Goal: Use online tool/utility: Use online tool/utility

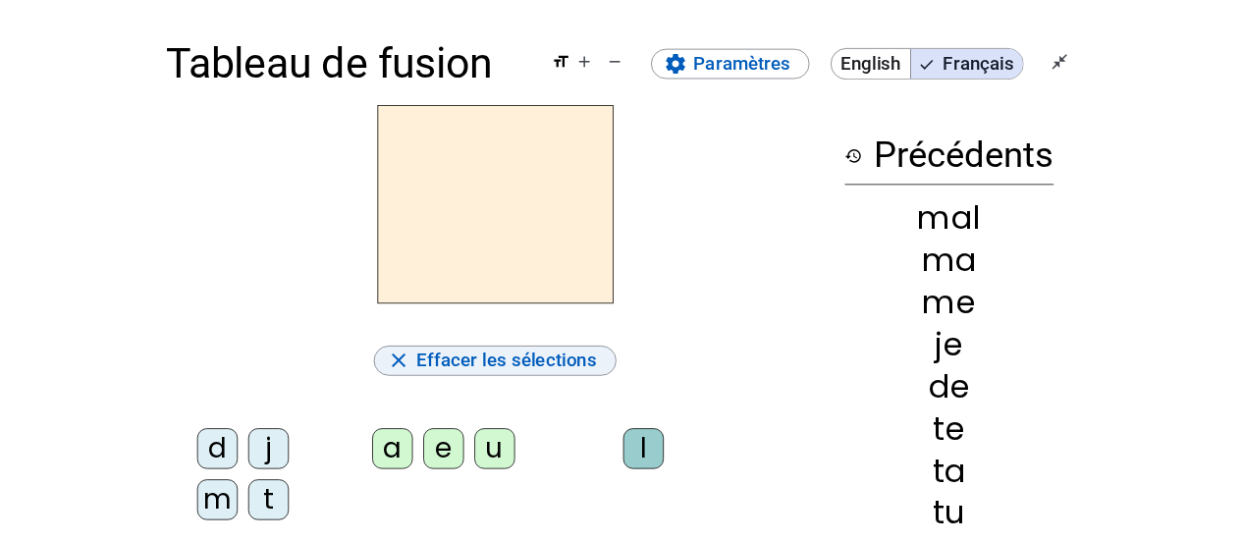
scroll to position [98, 0]
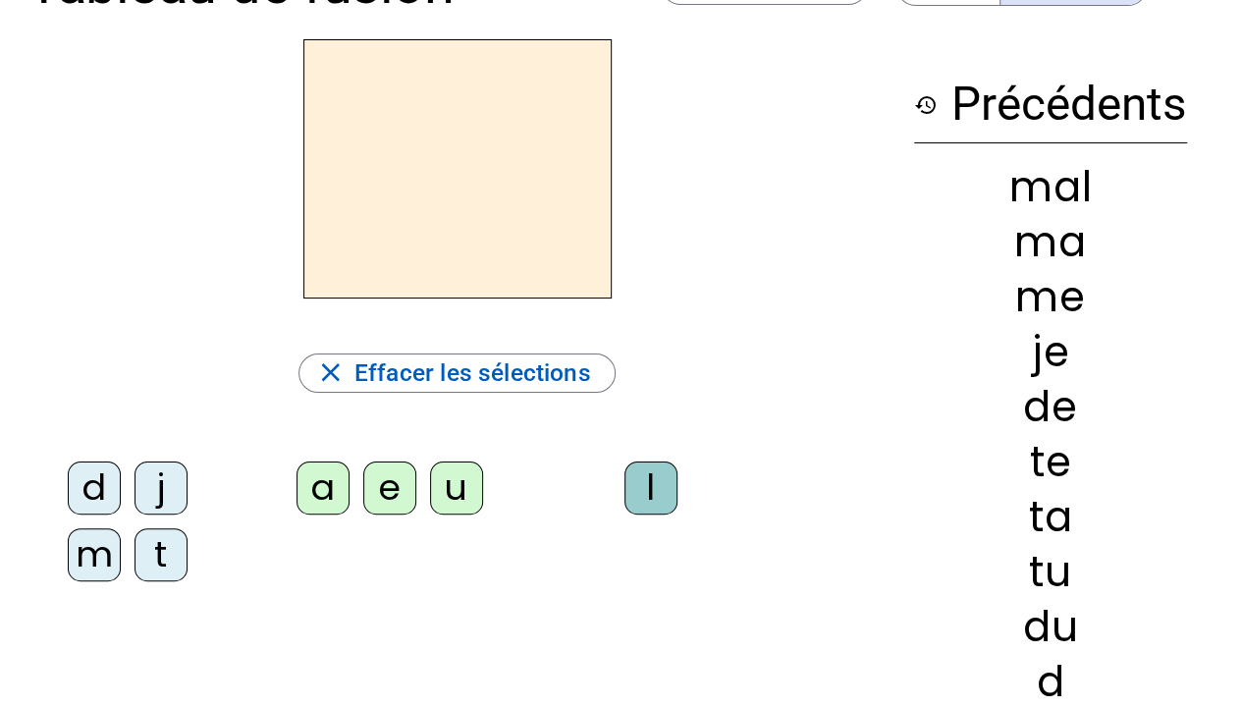
click at [92, 483] on div "d" at bounding box center [94, 487] width 53 height 53
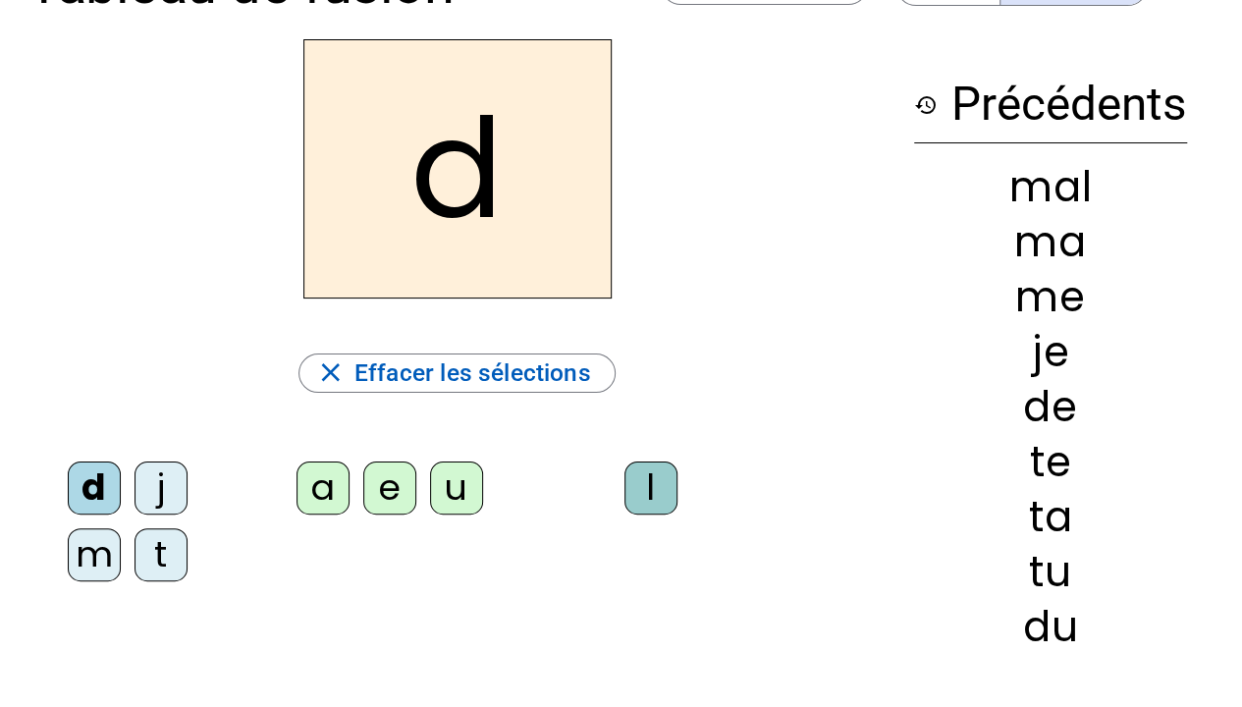
click at [459, 485] on div "u" at bounding box center [456, 487] width 53 height 53
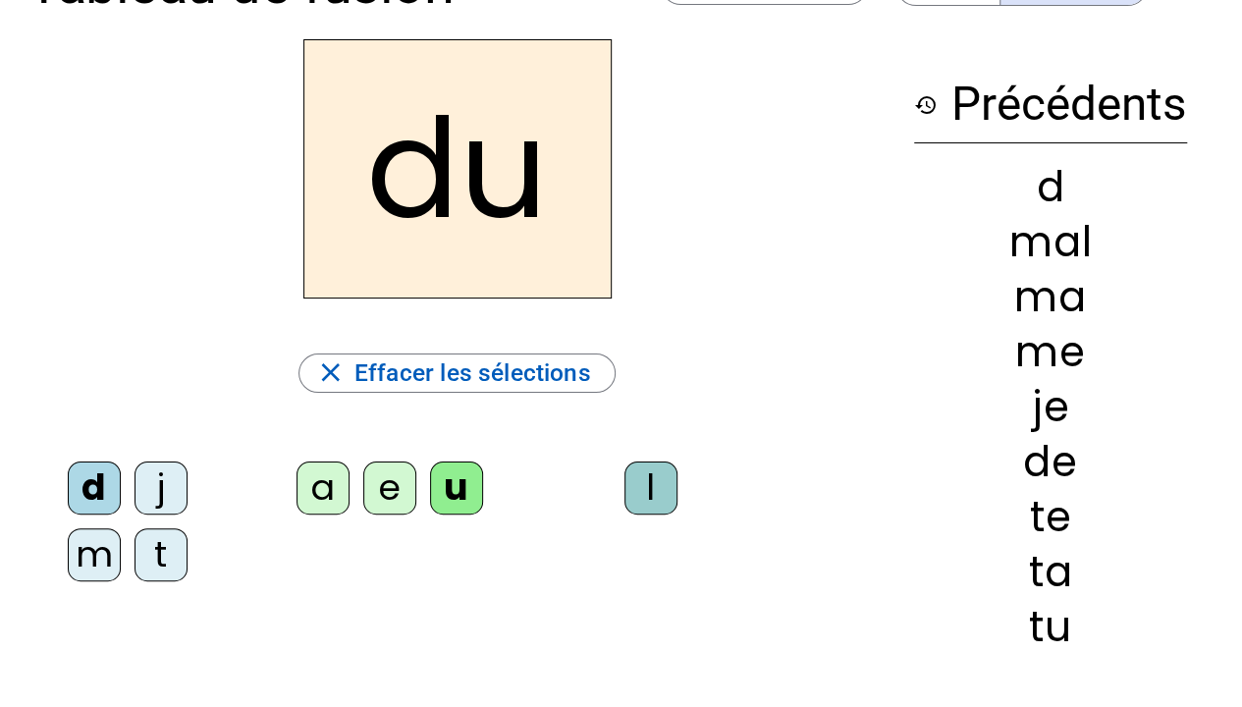
click at [134, 567] on letter-bubble "m" at bounding box center [101, 561] width 67 height 67
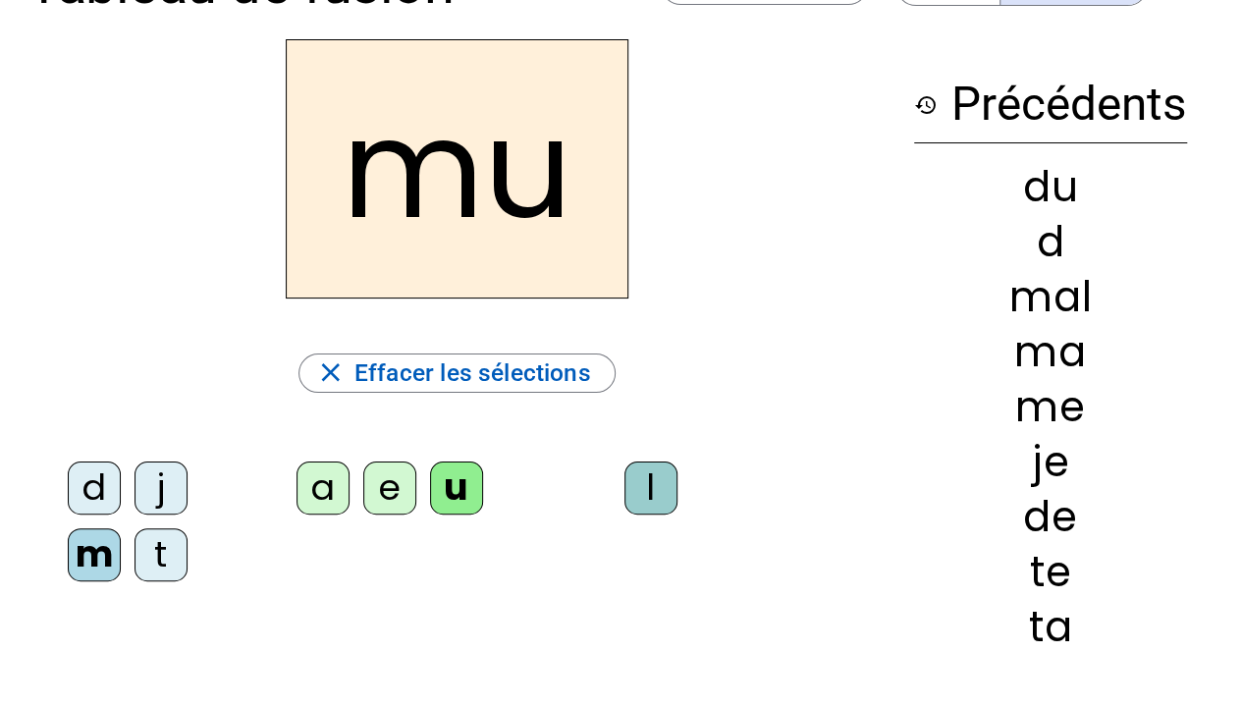
click at [165, 569] on div "t" at bounding box center [160, 554] width 53 height 53
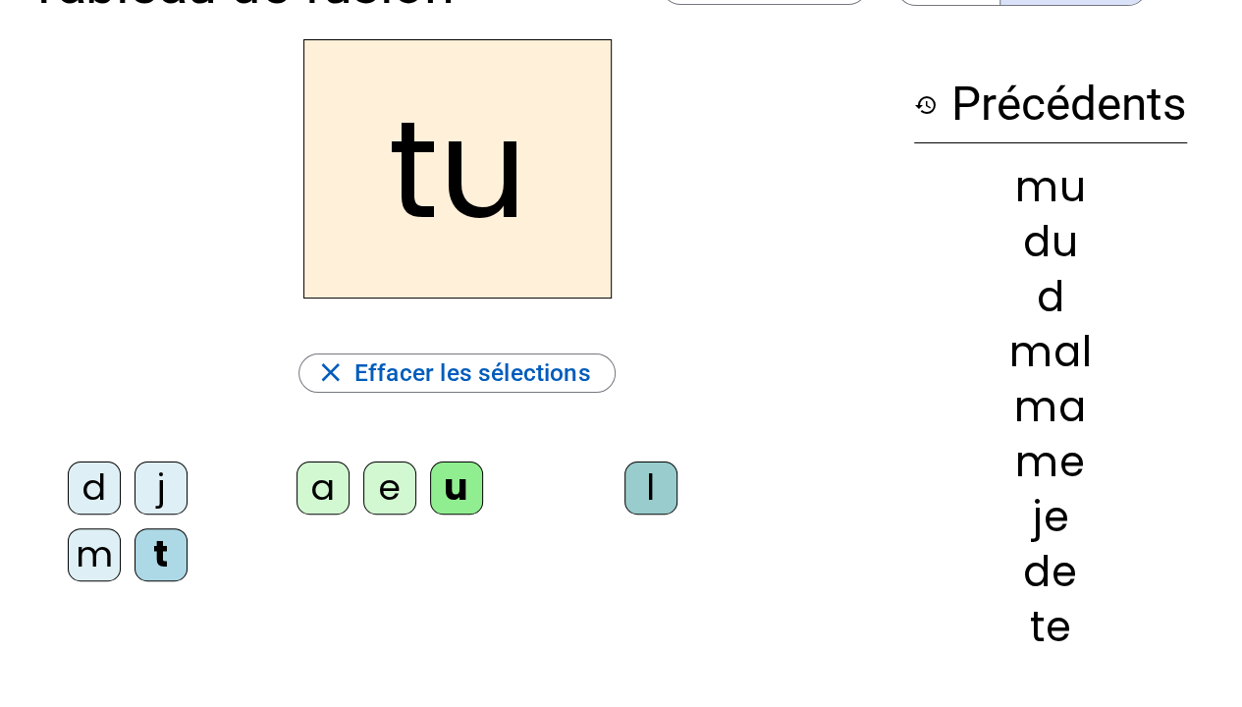
click at [321, 497] on div "a" at bounding box center [322, 487] width 53 height 53
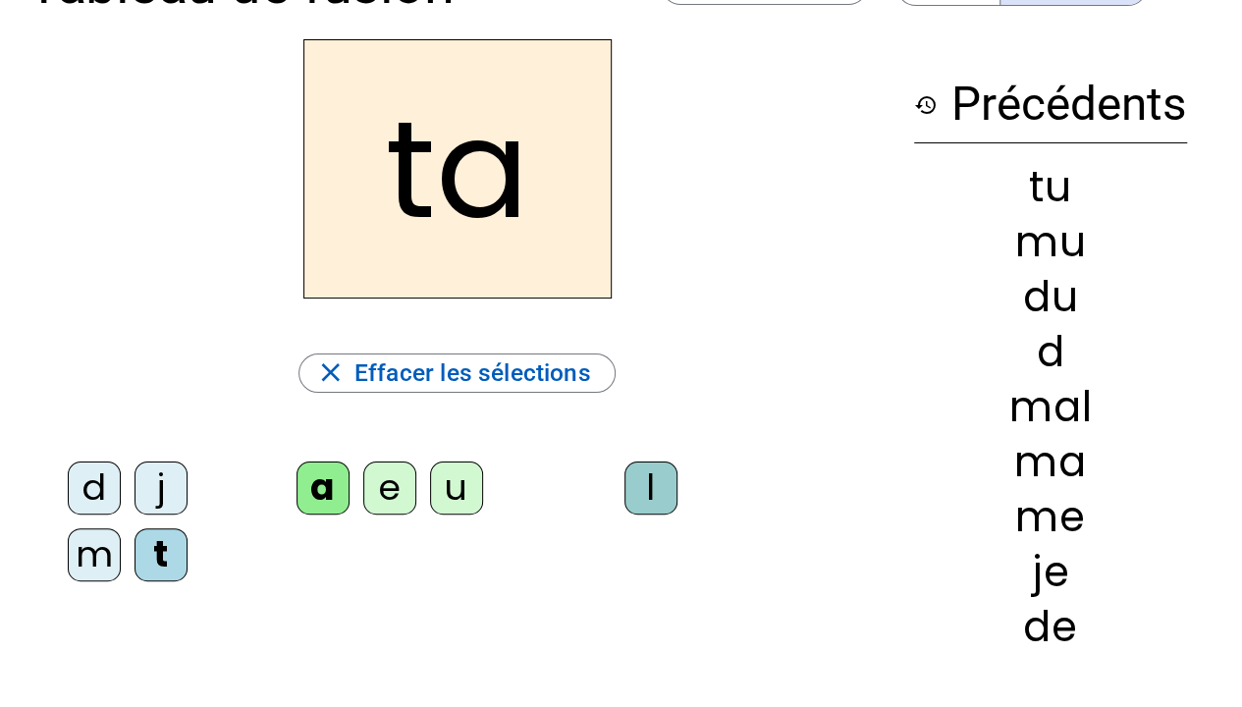
click at [397, 488] on div "e" at bounding box center [389, 487] width 53 height 53
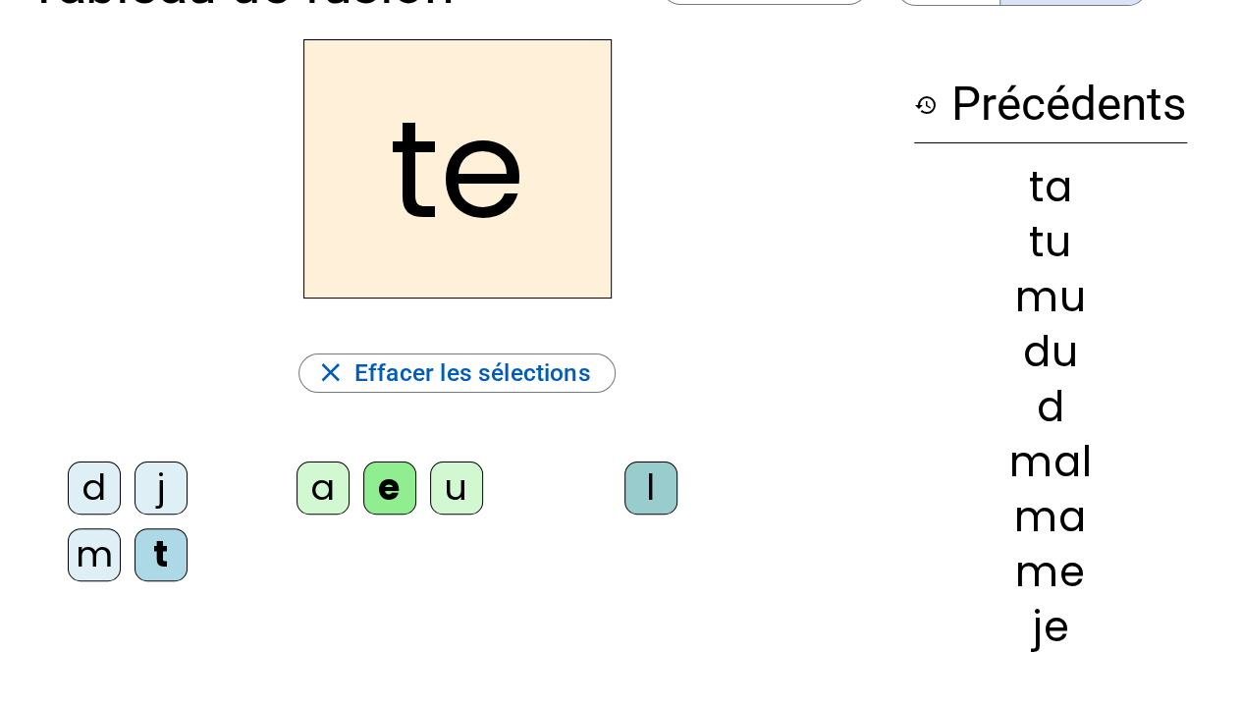
click at [103, 489] on div "d" at bounding box center [94, 487] width 53 height 53
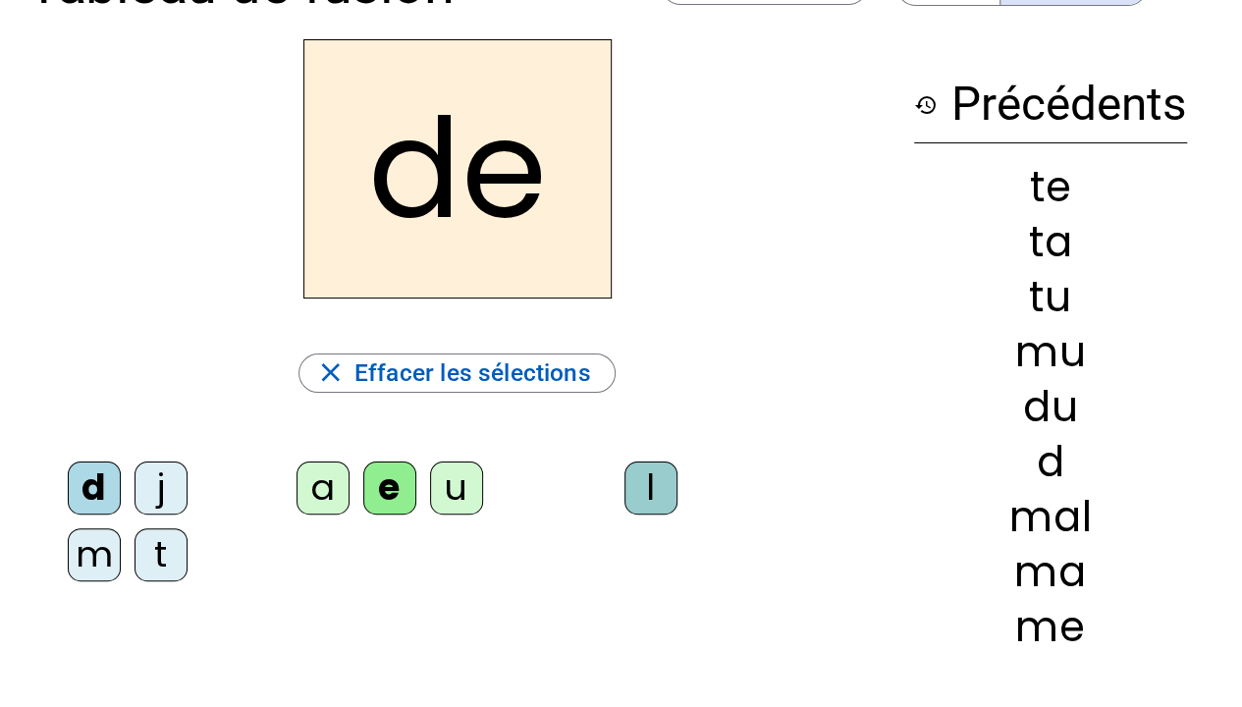
click at [173, 474] on div "j" at bounding box center [160, 487] width 53 height 53
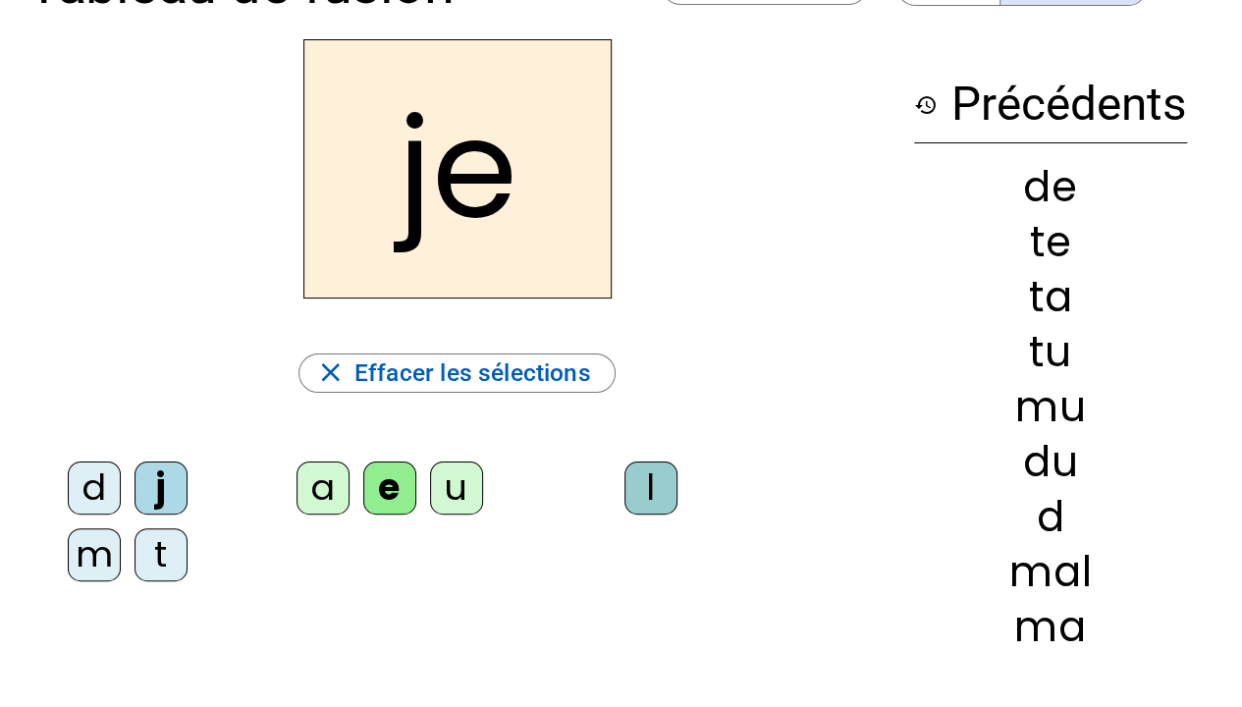
click at [85, 563] on div "m" at bounding box center [94, 554] width 53 height 53
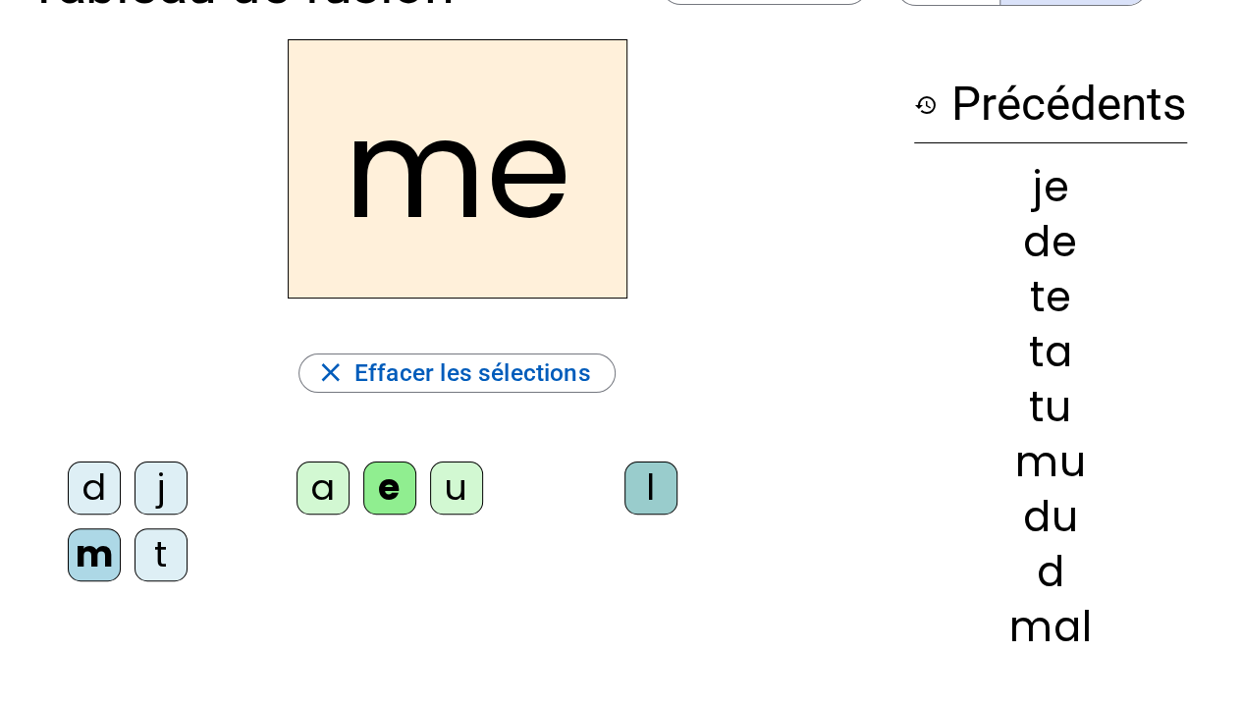
click at [331, 490] on div "a" at bounding box center [322, 487] width 53 height 53
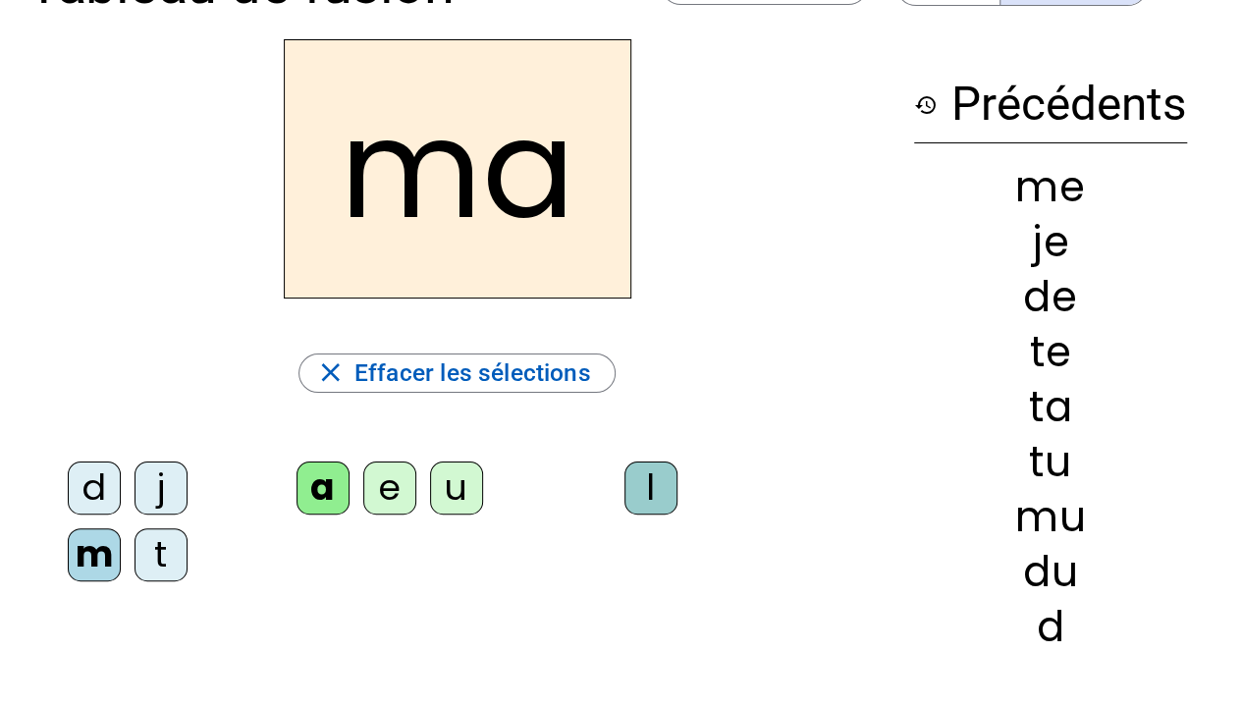
click at [666, 493] on div "l" at bounding box center [650, 487] width 53 height 53
